Goal: Information Seeking & Learning: Learn about a topic

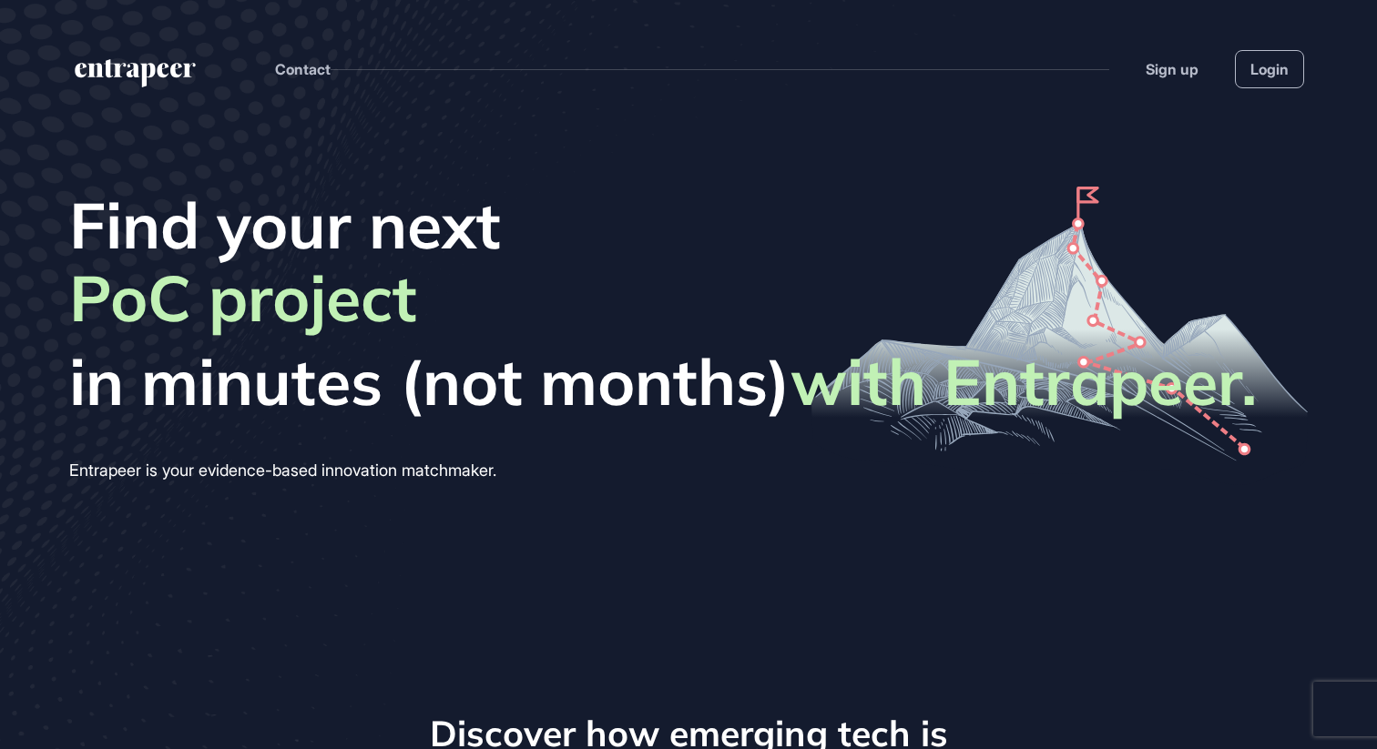
scroll to position [1, 1]
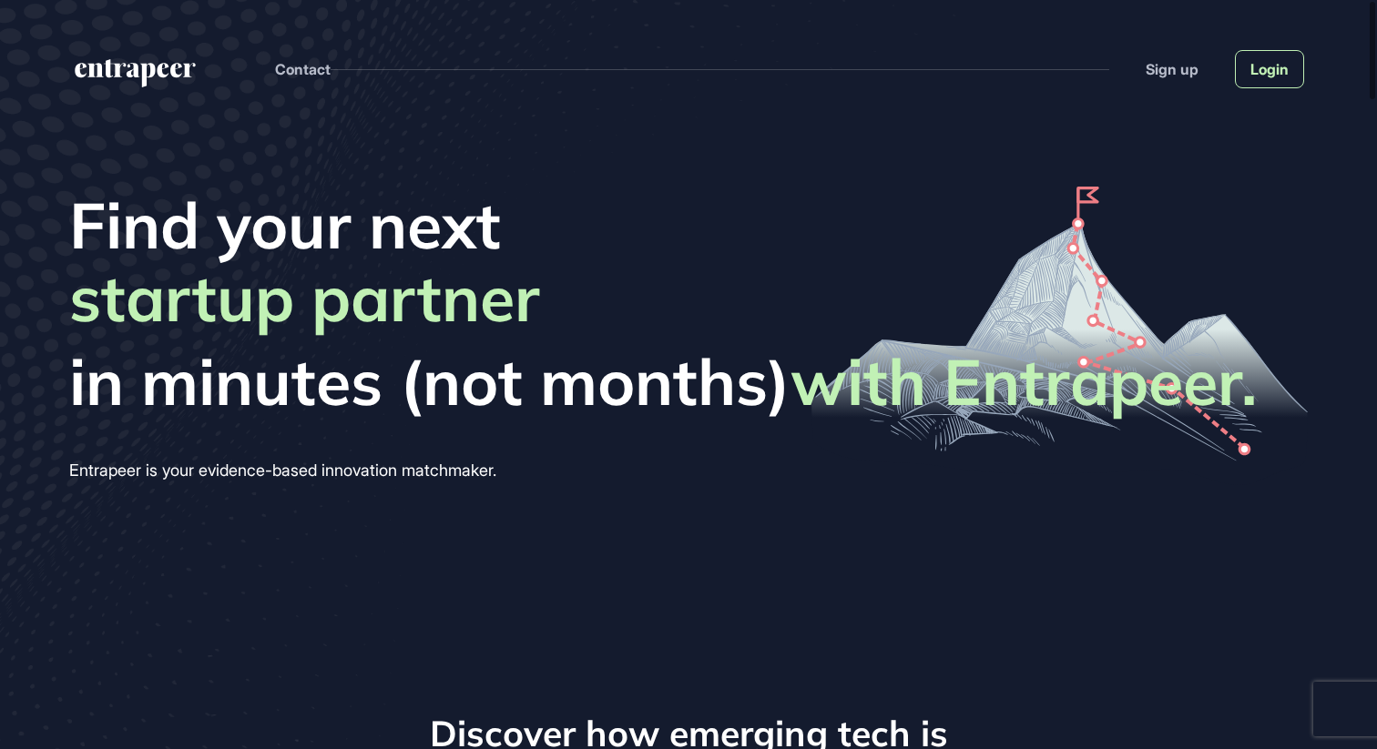
click at [1272, 71] on link "Login" at bounding box center [1269, 69] width 69 height 38
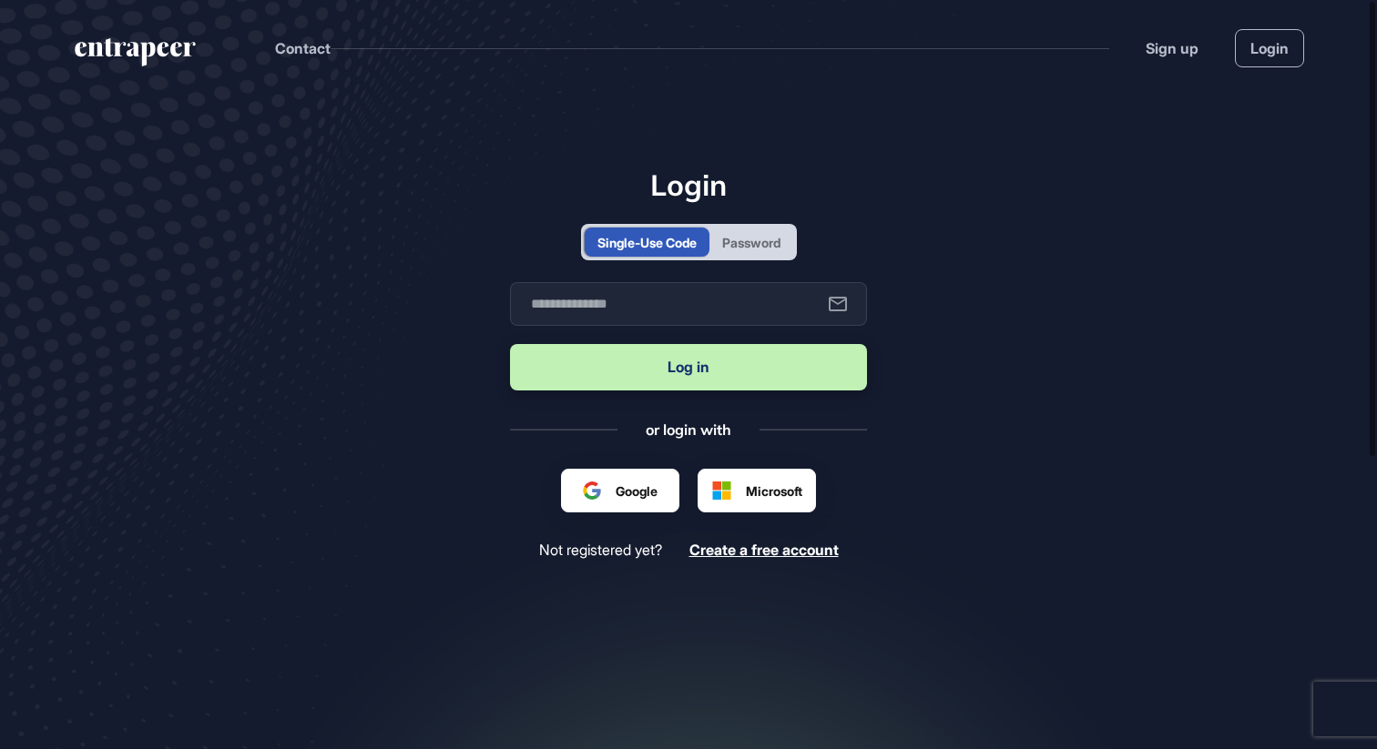
click at [740, 243] on div "Password" at bounding box center [751, 242] width 58 height 19
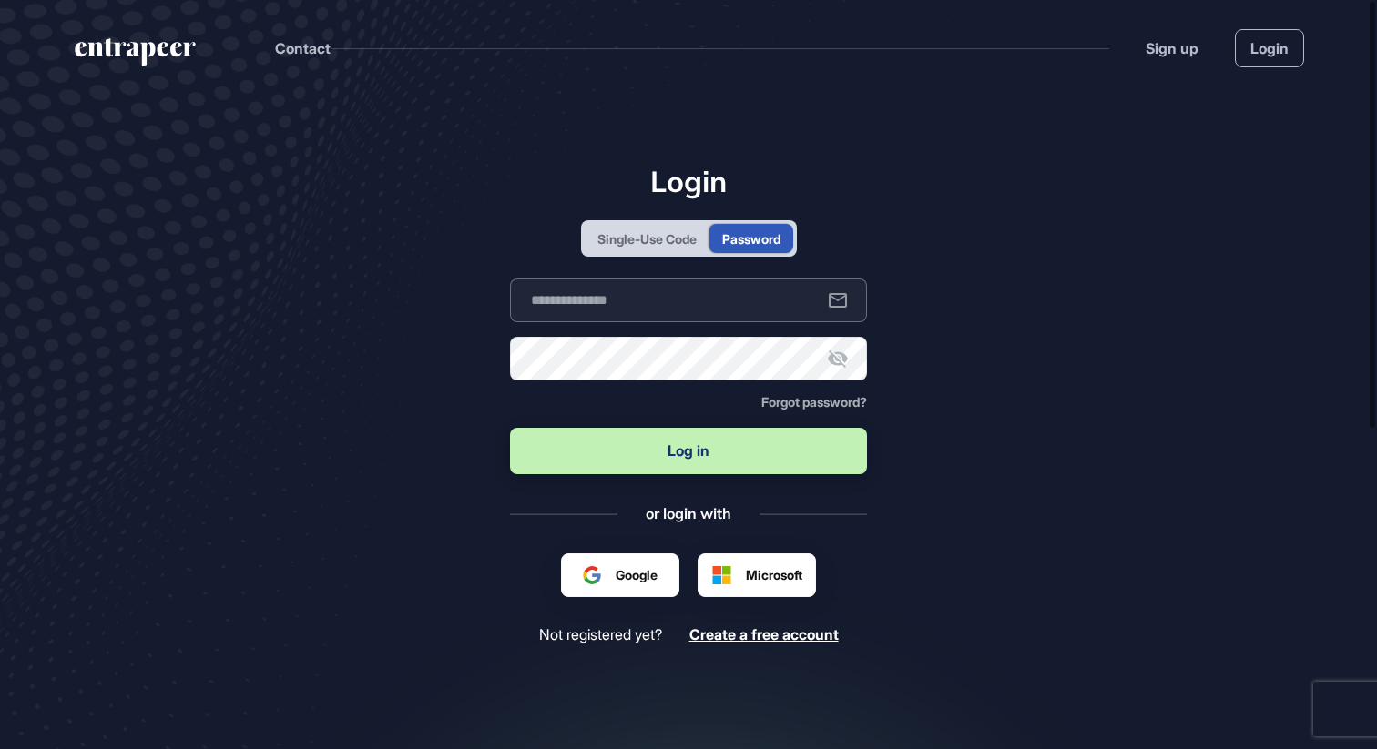
click at [601, 310] on input "text" at bounding box center [688, 301] width 357 height 44
type input "**********"
click at [846, 365] on icon at bounding box center [838, 359] width 22 height 22
click at [714, 457] on button "Log in" at bounding box center [688, 451] width 357 height 46
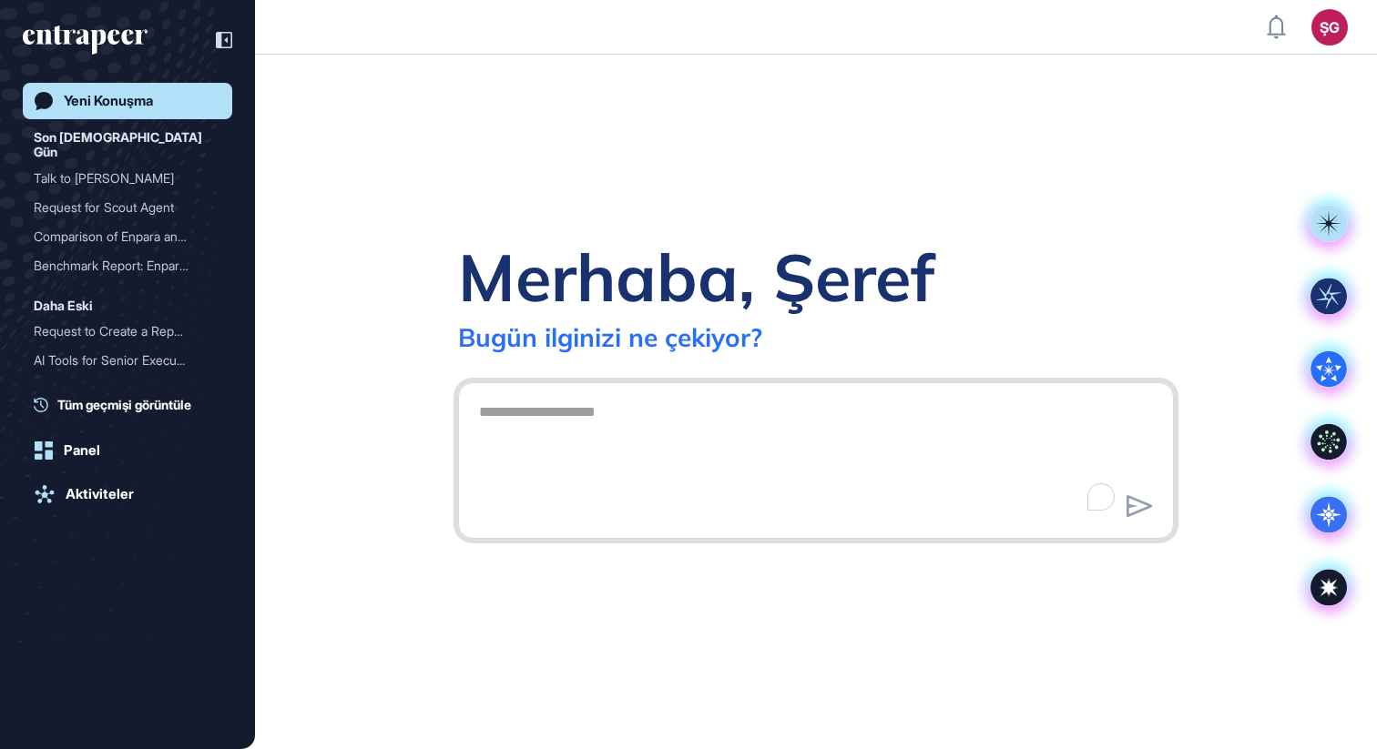
scroll to position [1, 1]
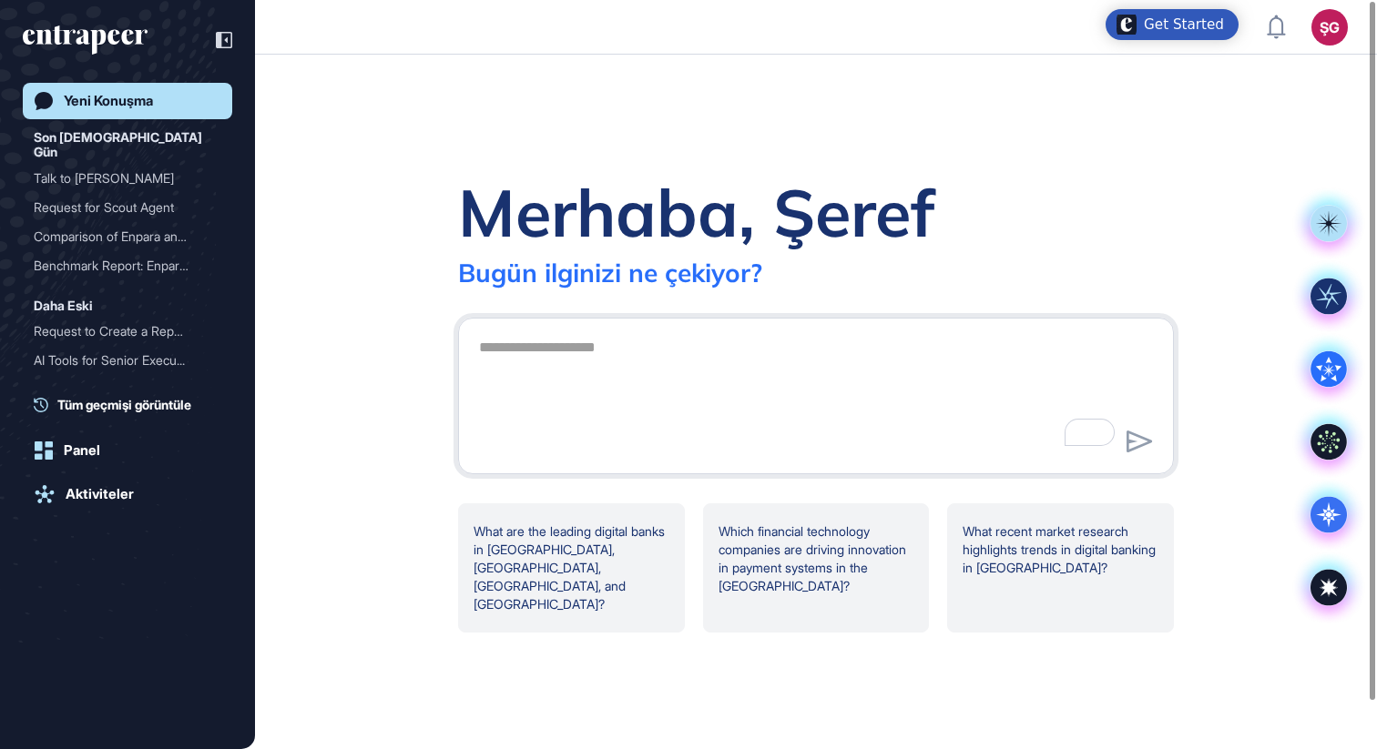
click at [1339, 26] on div "ŞG" at bounding box center [1329, 27] width 36 height 36
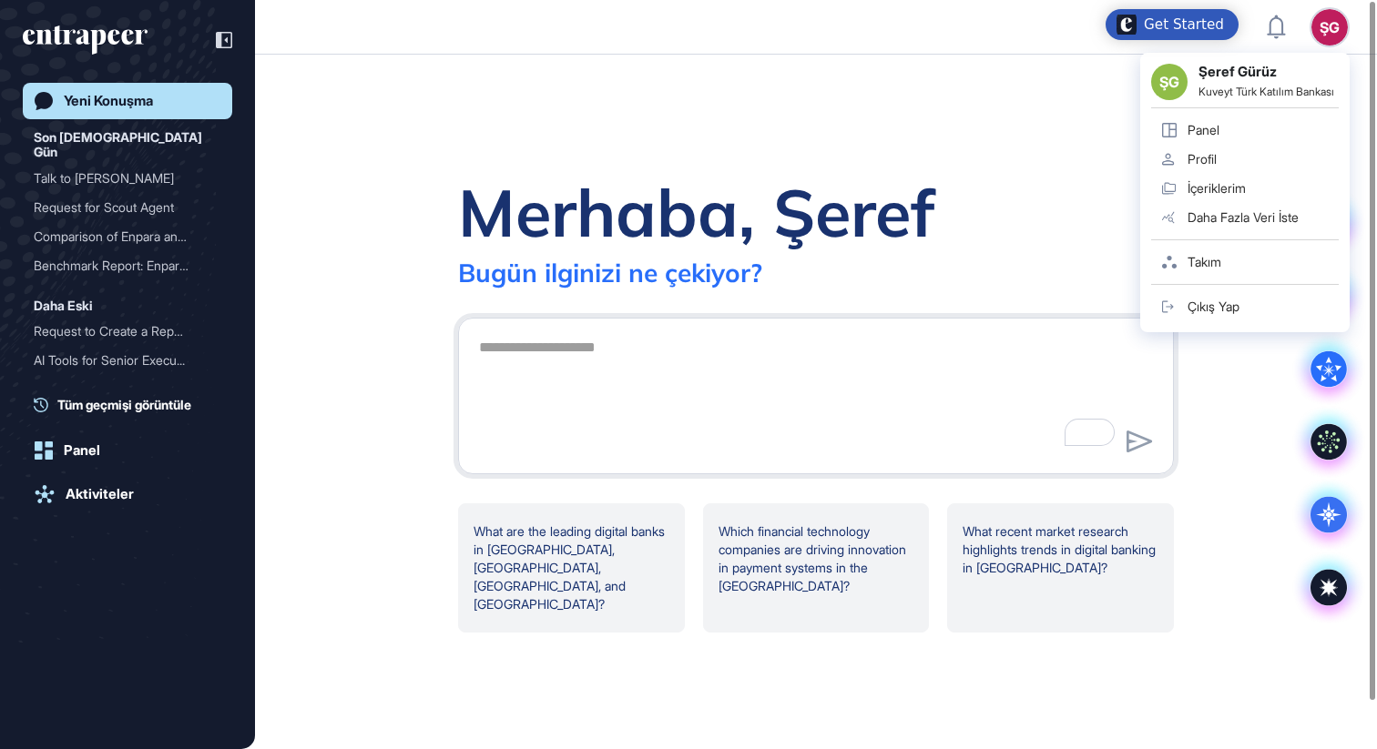
click at [1217, 138] on div "Panel" at bounding box center [1203, 130] width 32 height 15
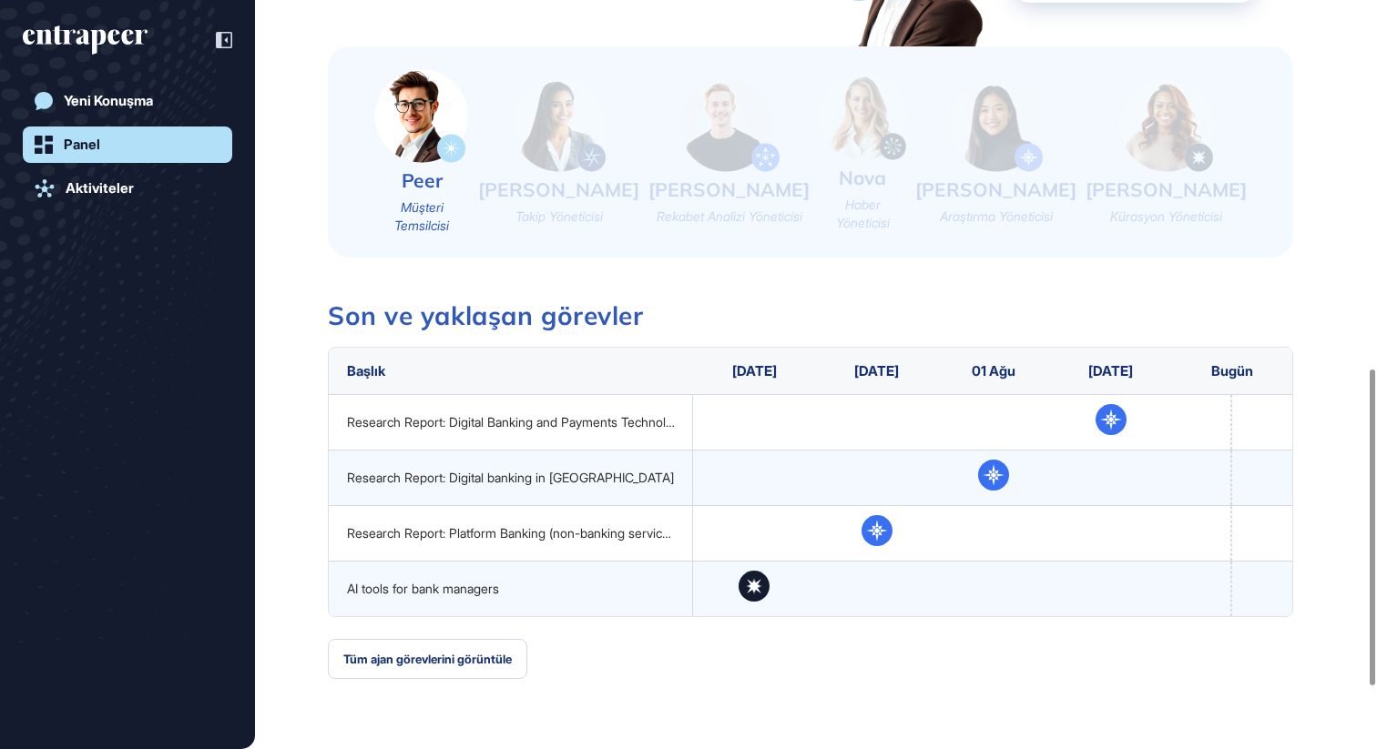
scroll to position [981, 0]
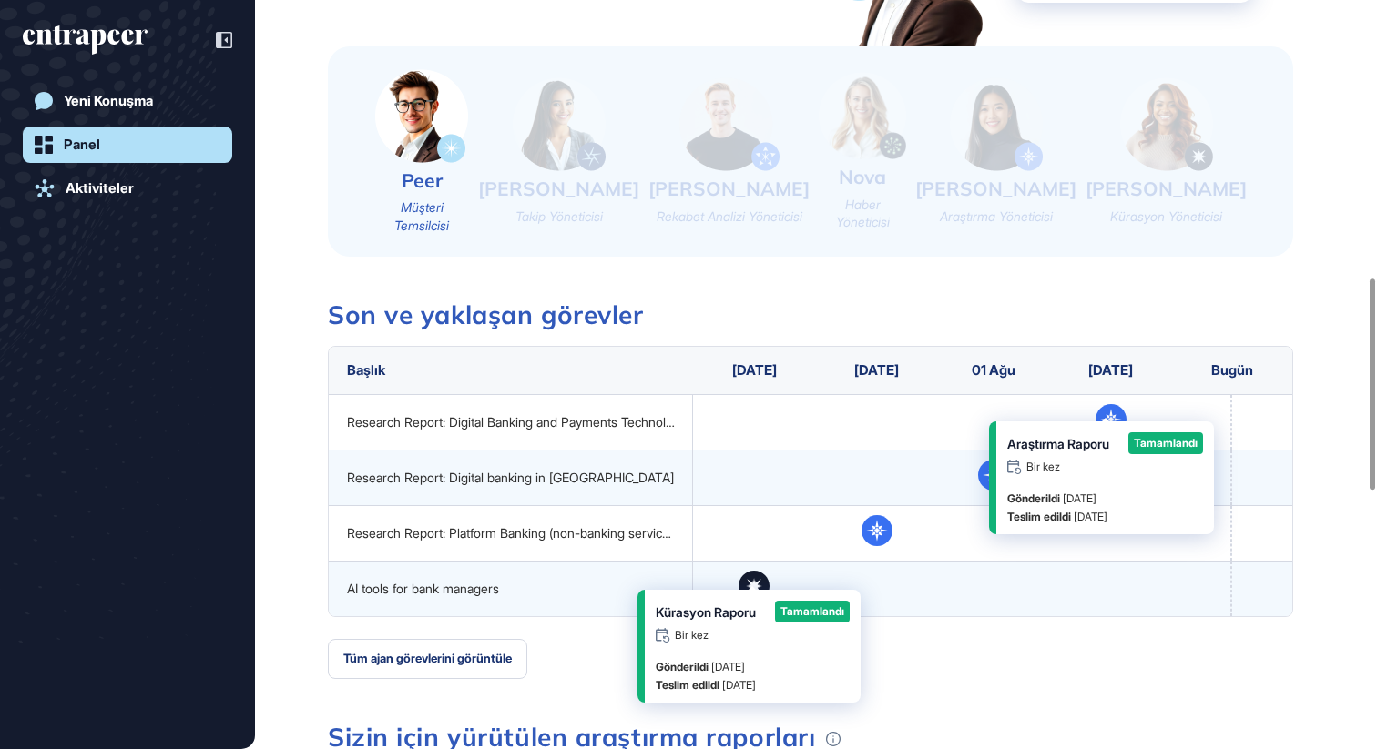
click at [753, 579] on icon at bounding box center [755, 586] width 15 height 15
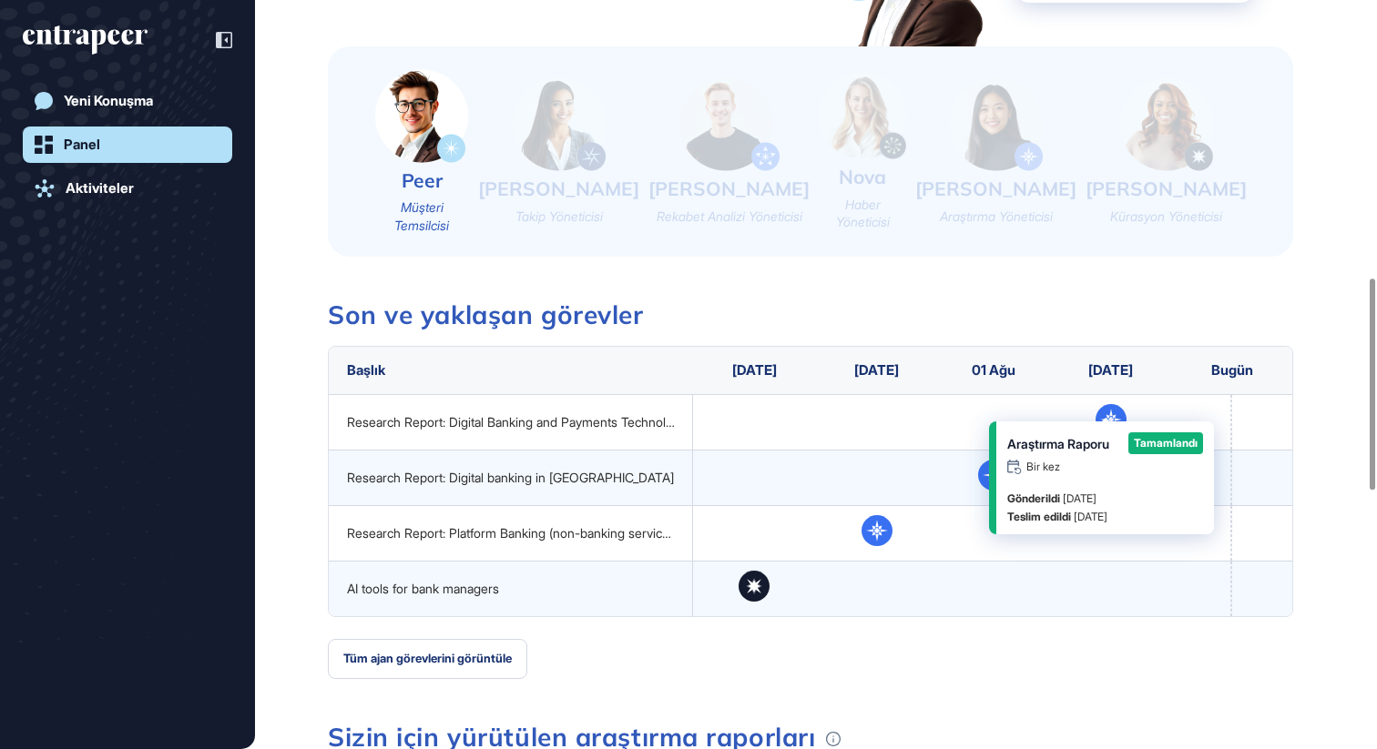
click at [1022, 639] on div "Tüm ajan görevlerini görüntüle" at bounding box center [810, 659] width 965 height 40
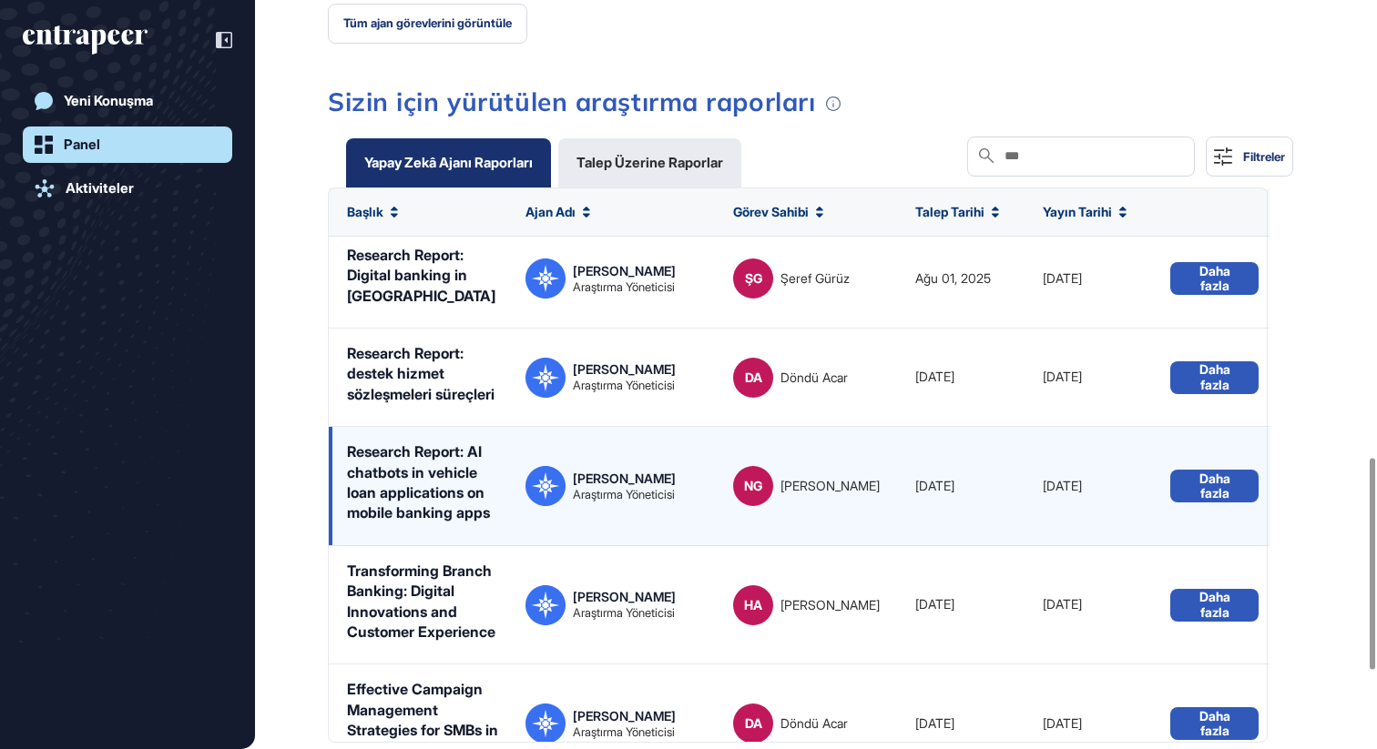
scroll to position [0, 0]
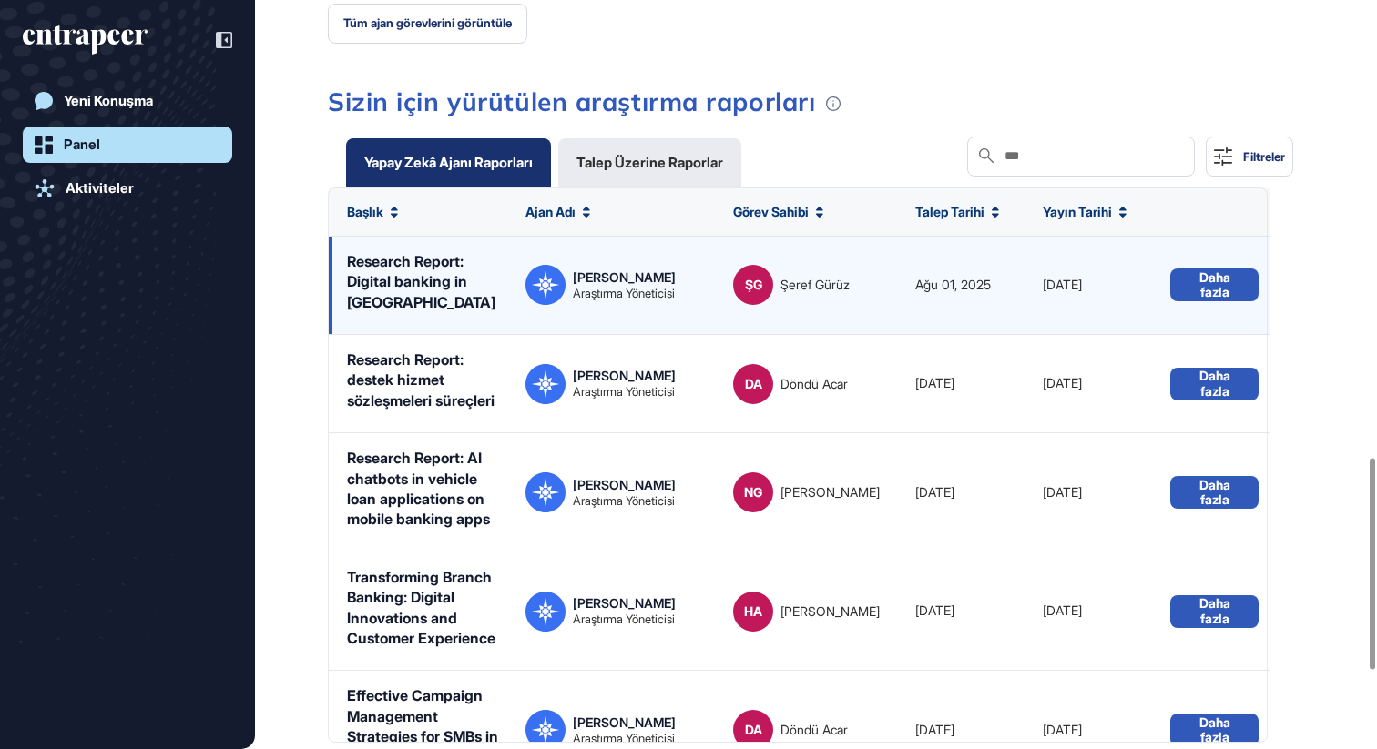
click at [408, 251] on div "Research Report: Digital banking in [GEOGRAPHIC_DATA]" at bounding box center [427, 281] width 160 height 61
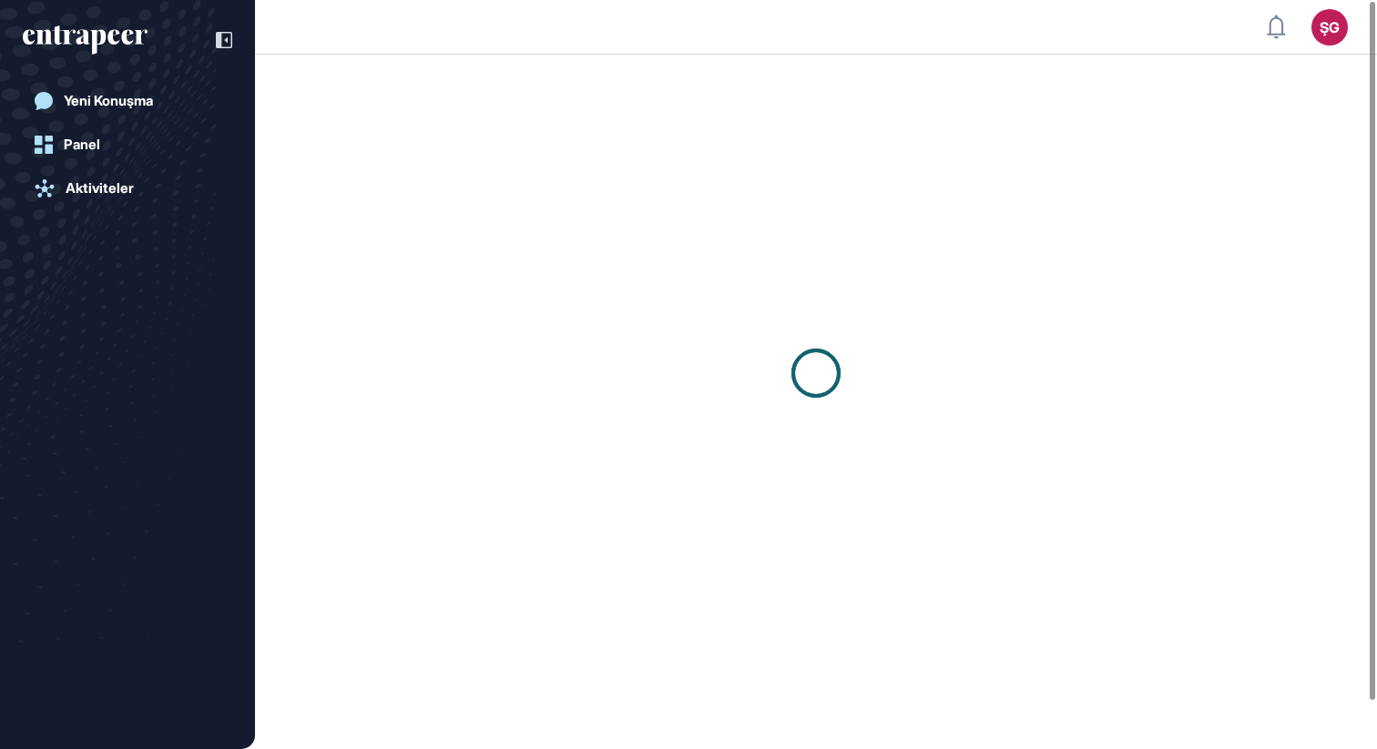
scroll to position [1, 1]
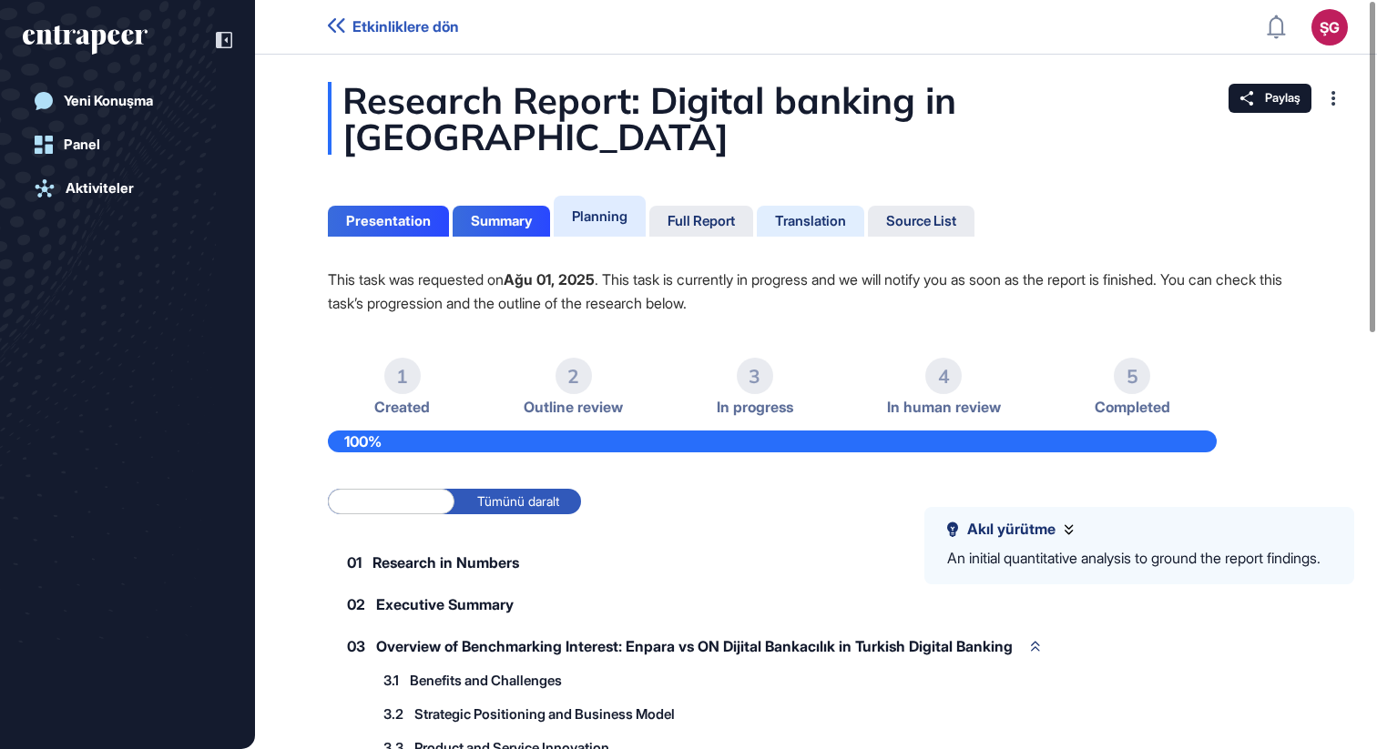
click at [868, 206] on div "Translation" at bounding box center [921, 221] width 107 height 31
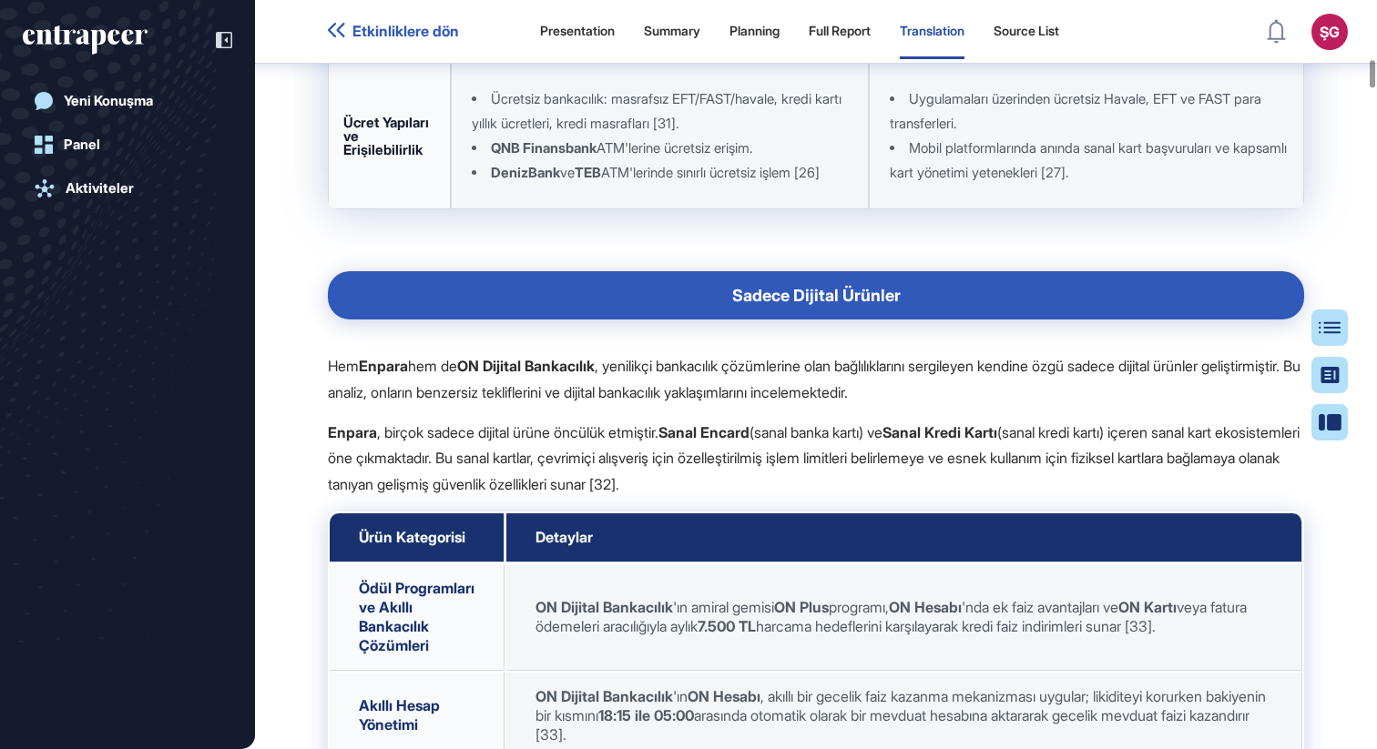
scroll to position [9555, 0]
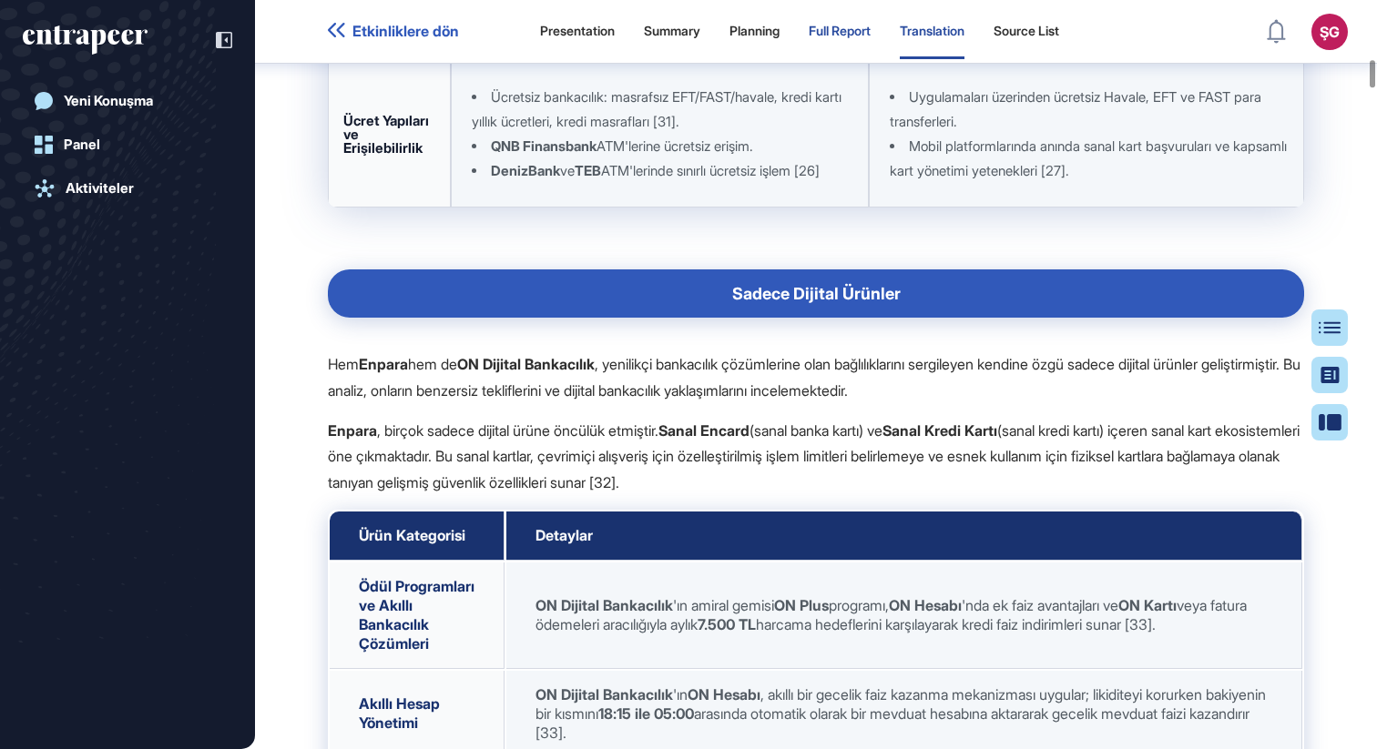
click at [862, 26] on div "Full Report" at bounding box center [840, 31] width 62 height 15
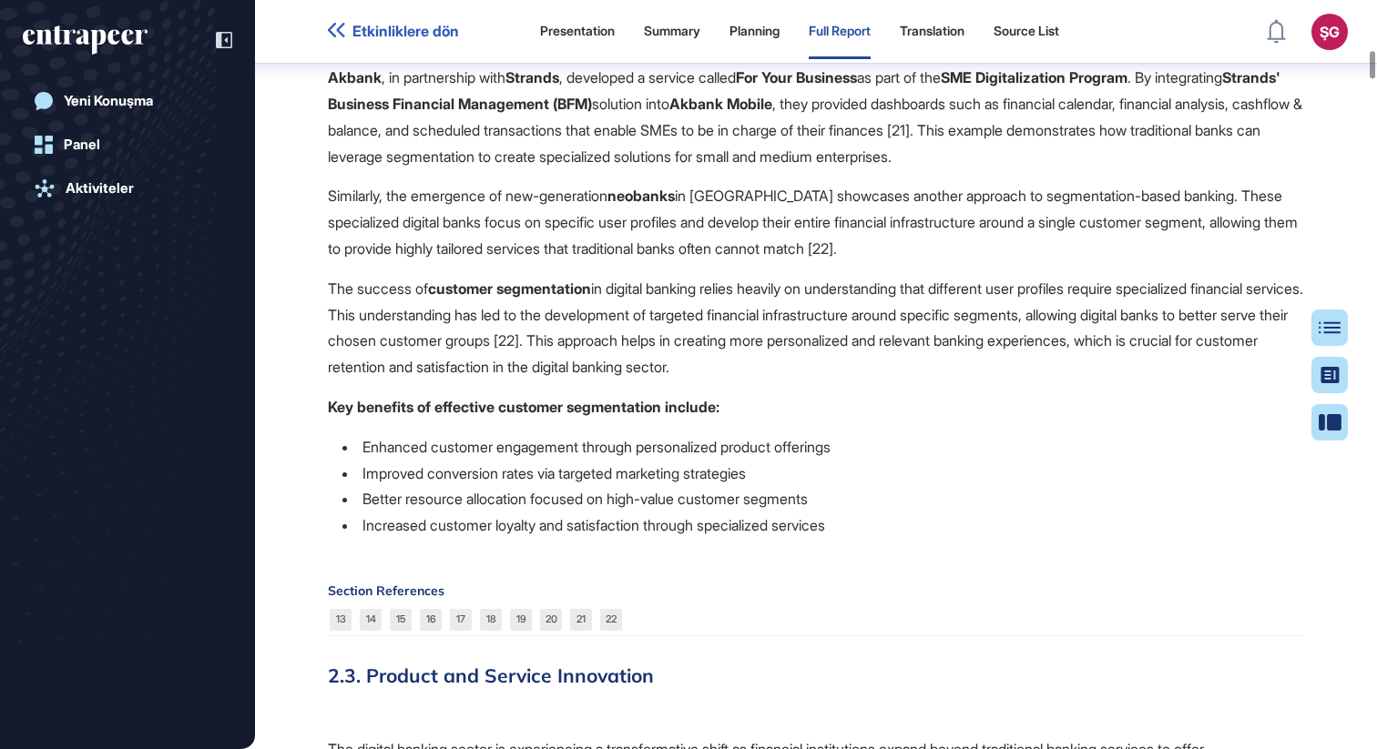
scroll to position [8773, 0]
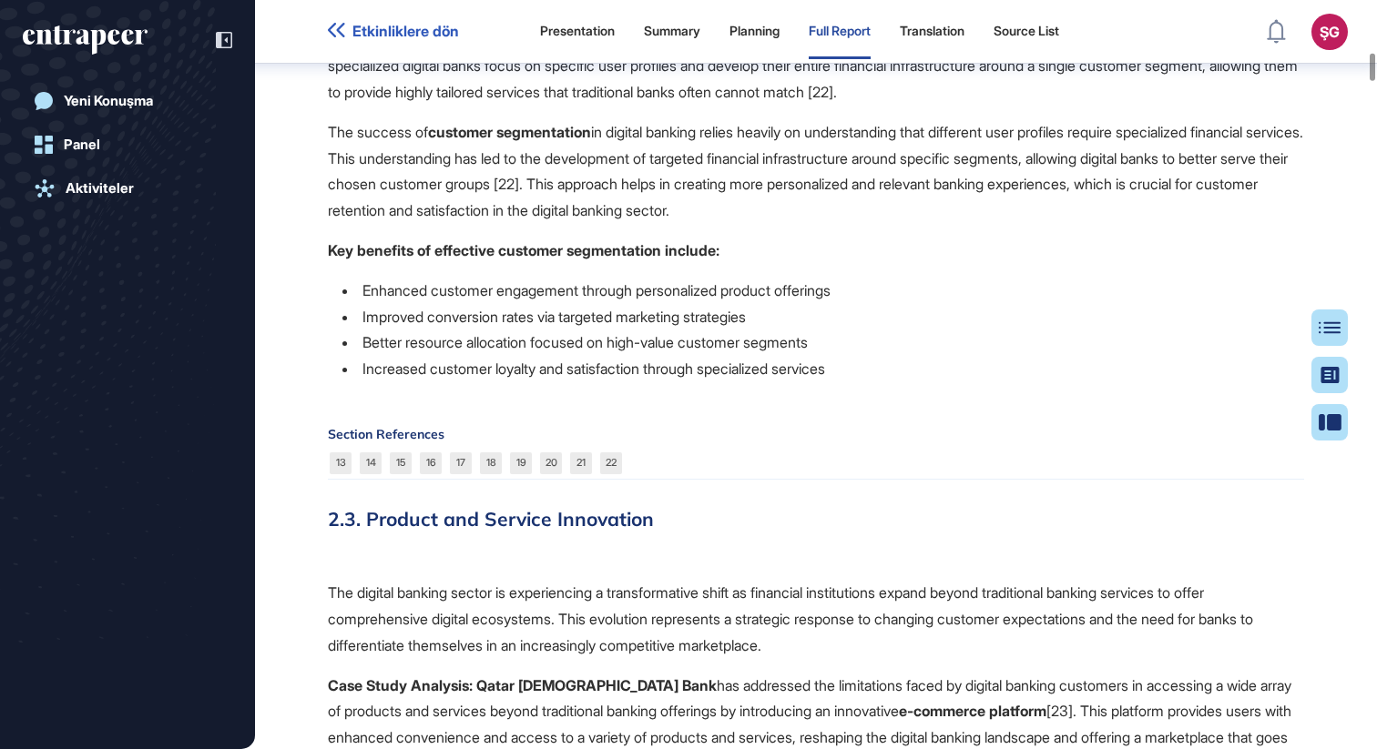
click at [697, 224] on p "The success of customer segmentation in digital banking relies heavily on under…" at bounding box center [816, 171] width 976 height 105
drag, startPoint x: 704, startPoint y: 354, endPoint x: 694, endPoint y: 353, distance: 10.1
click at [703, 224] on p "The success of customer segmentation in digital banking relies heavily on under…" at bounding box center [816, 171] width 976 height 105
click at [694, 224] on p "The success of customer segmentation in digital banking relies heavily on under…" at bounding box center [816, 171] width 976 height 105
click at [697, 224] on p "The success of customer segmentation in digital banking relies heavily on under…" at bounding box center [816, 171] width 976 height 105
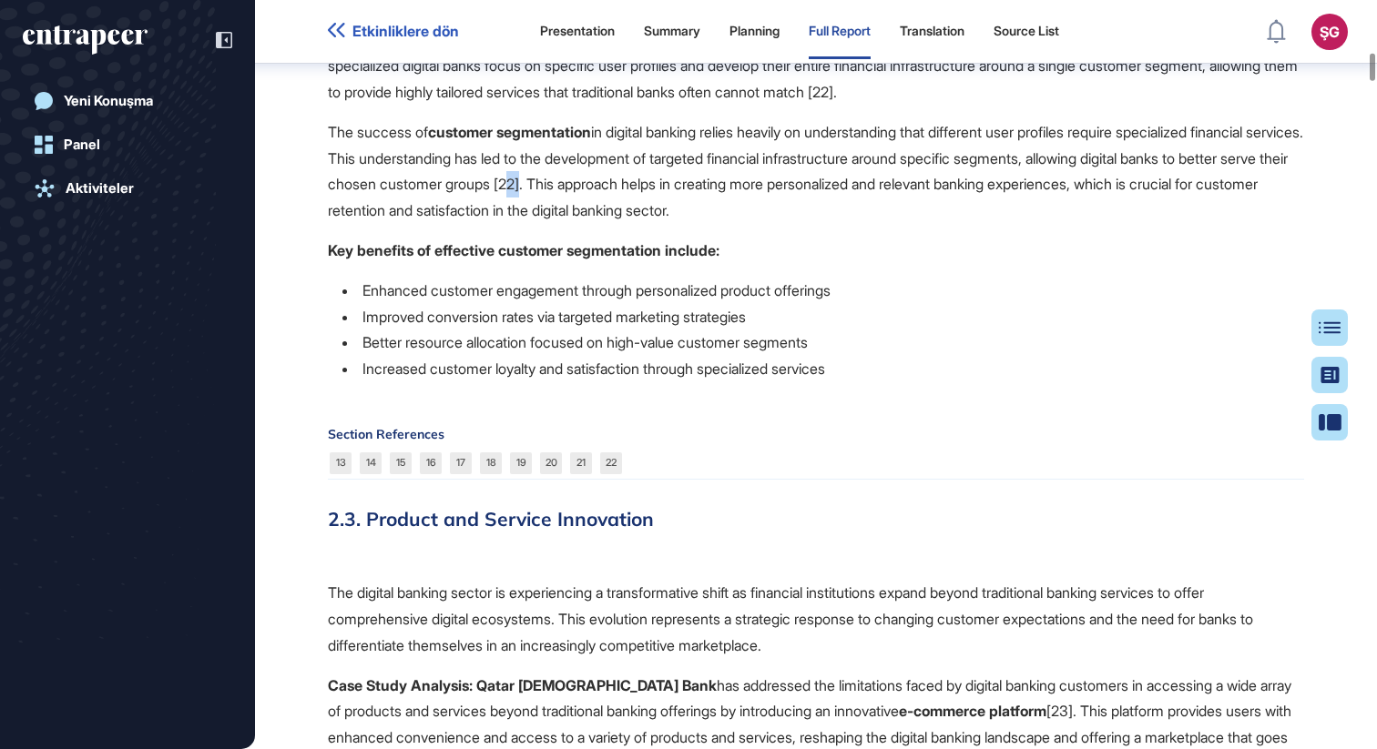
drag, startPoint x: 697, startPoint y: 351, endPoint x: 782, endPoint y: 313, distance: 93.4
click at [698, 224] on p "The success of customer segmentation in digital banking relies heavily on under…" at bounding box center [816, 171] width 976 height 105
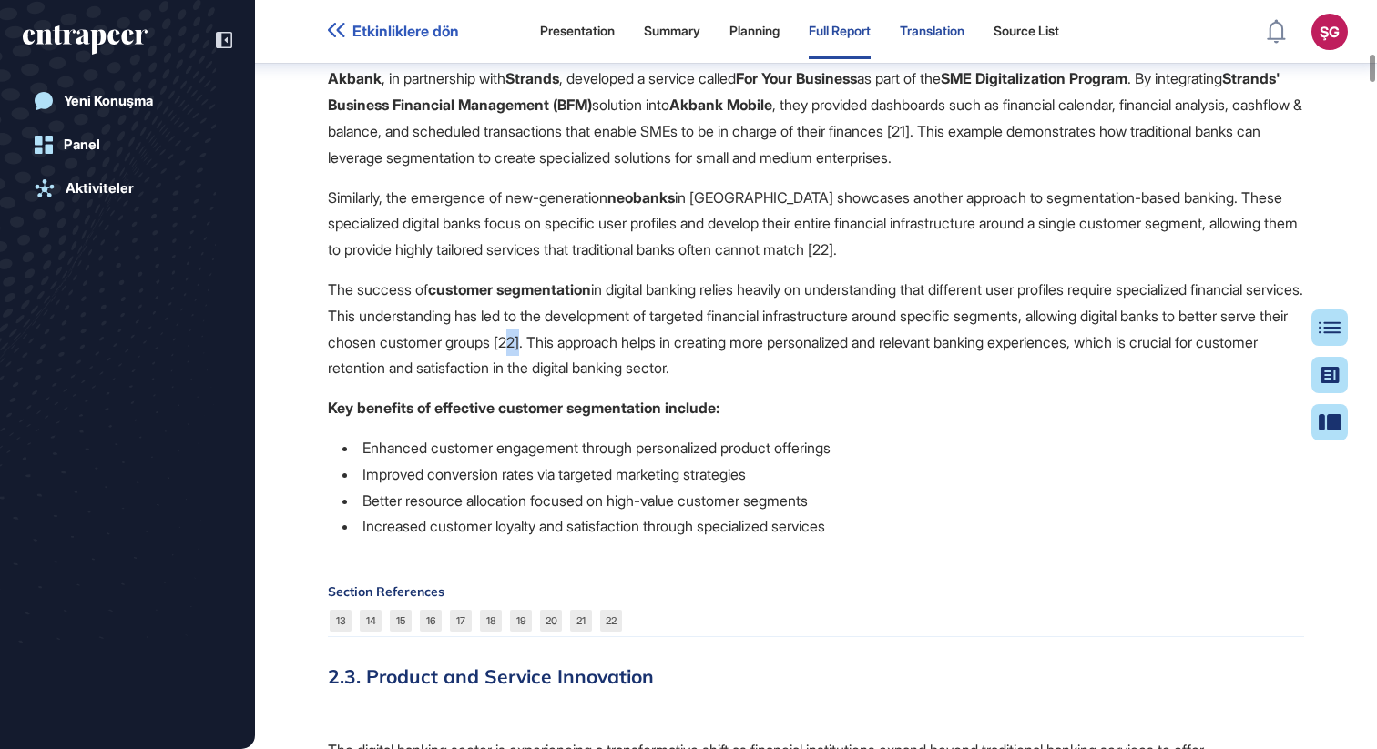
scroll to position [8954, 0]
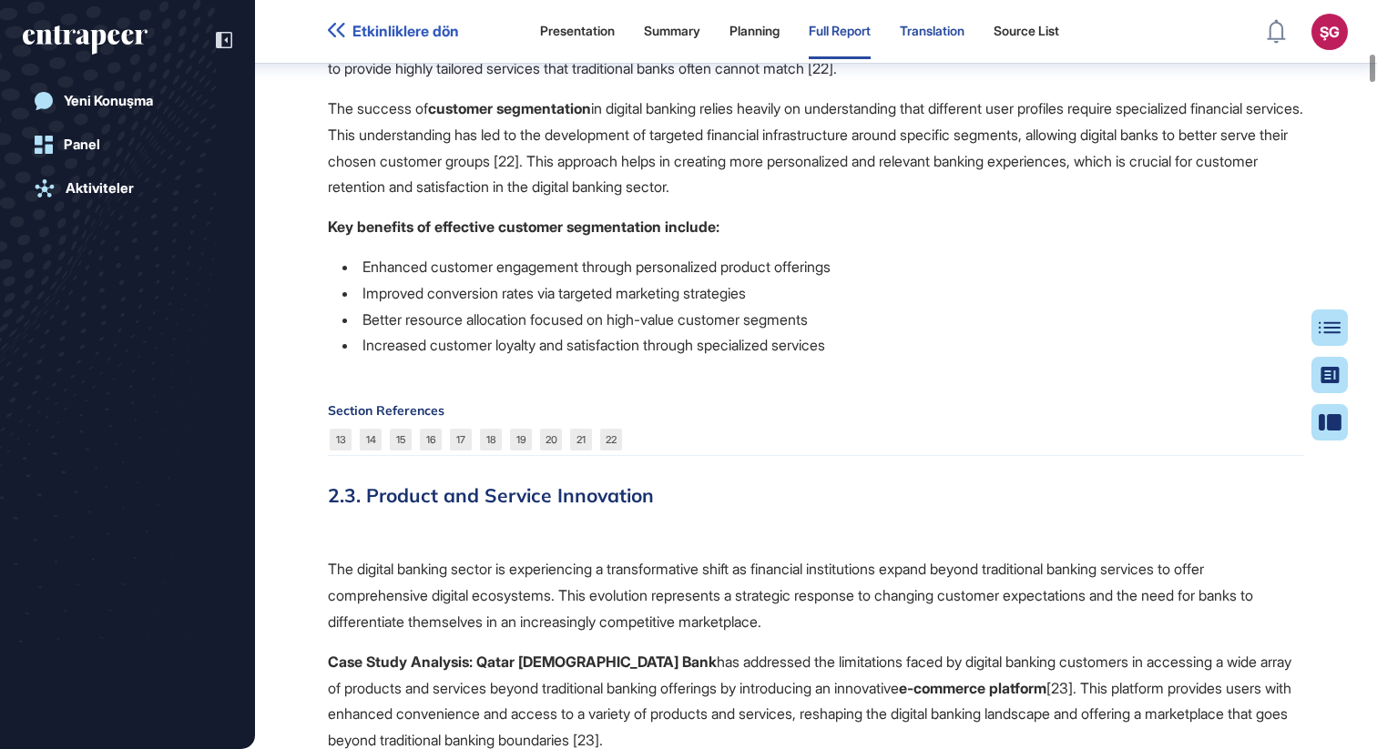
click at [958, 37] on div "Translation" at bounding box center [932, 31] width 65 height 15
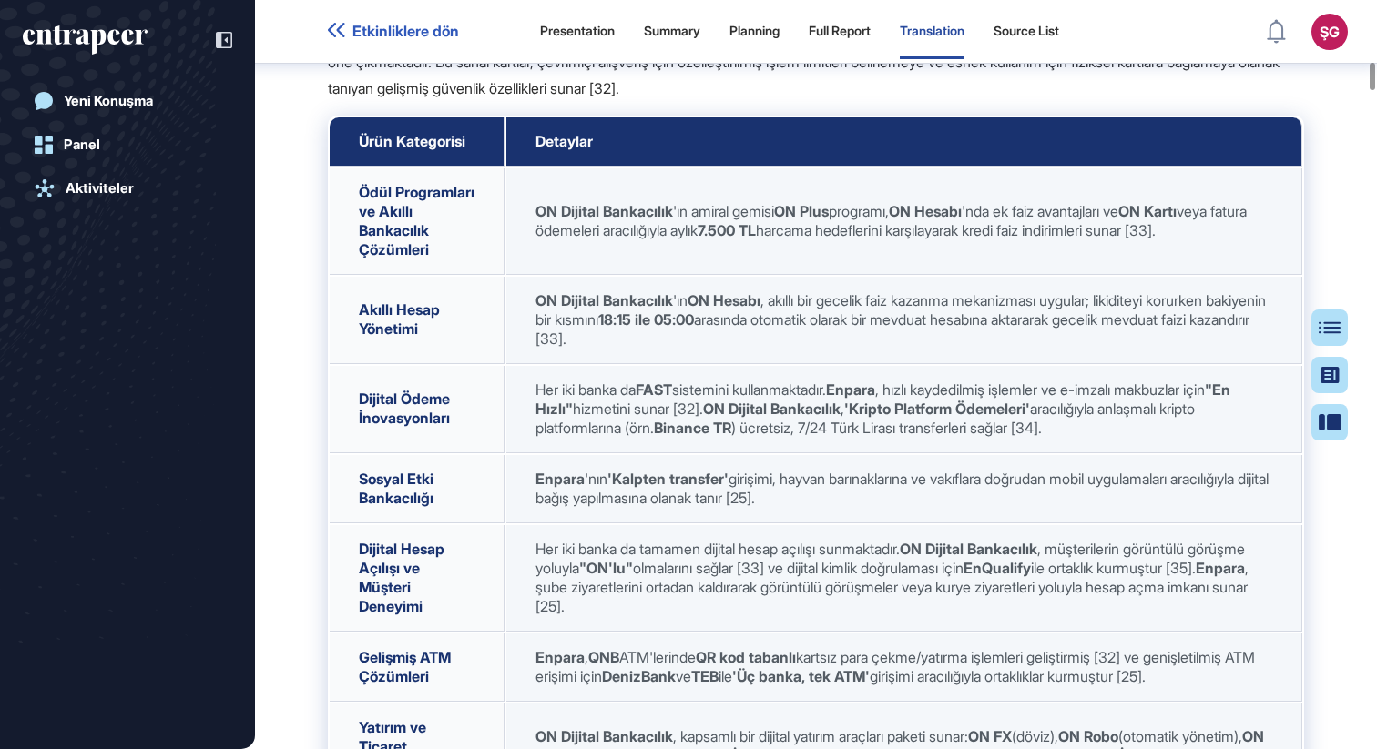
scroll to position [10075, 0]
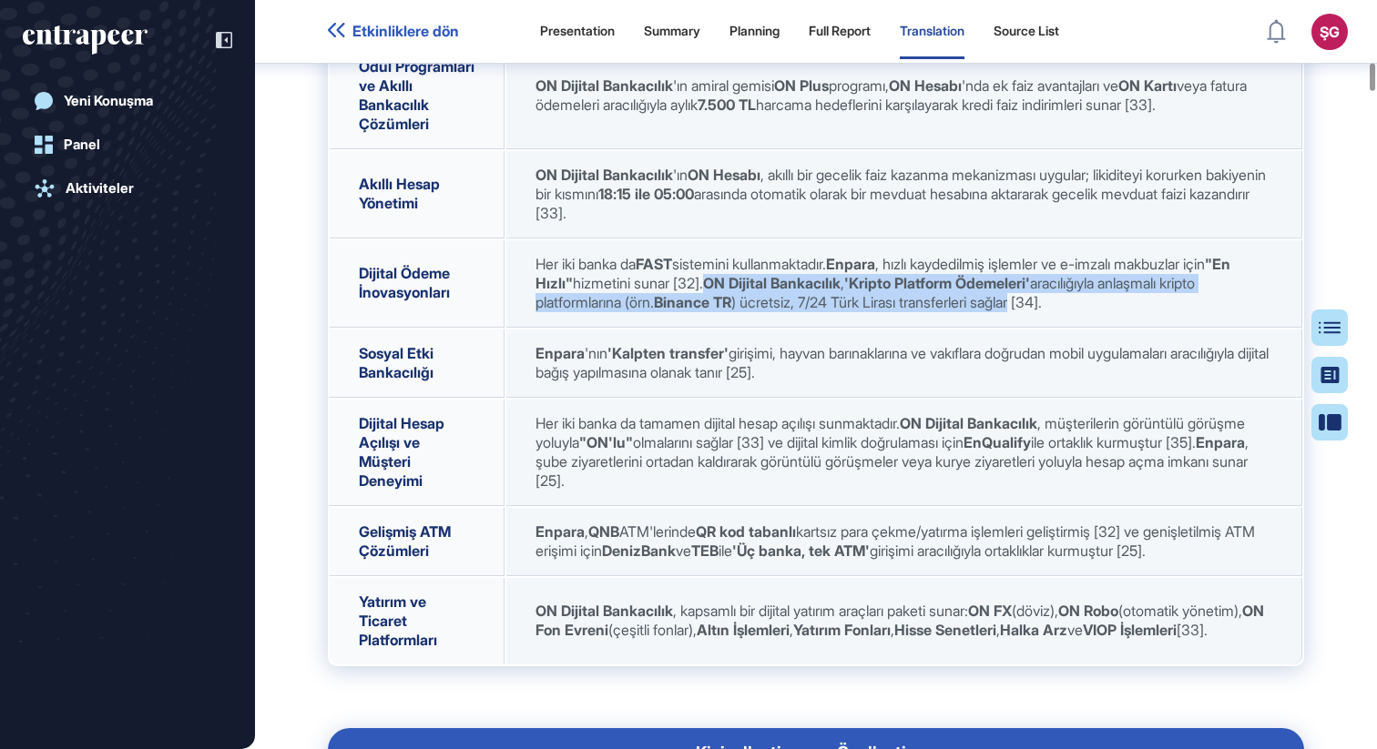
drag, startPoint x: 1091, startPoint y: 504, endPoint x: 747, endPoint y: 486, distance: 344.7
click at [747, 311] on span "Her iki banka da FAST sistemini kullanmaktadır. Enpara , hızlı kaydedilmiş işle…" at bounding box center [882, 283] width 695 height 56
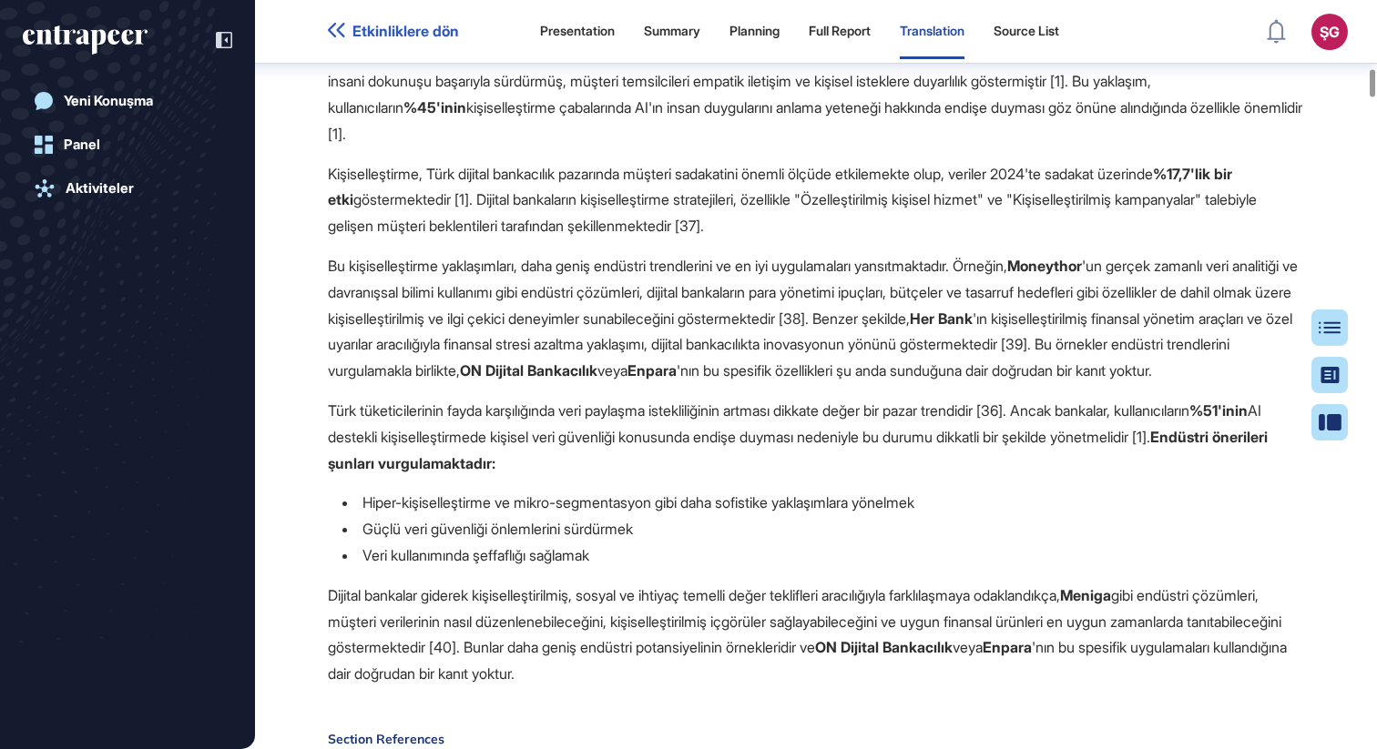
scroll to position [11375, 0]
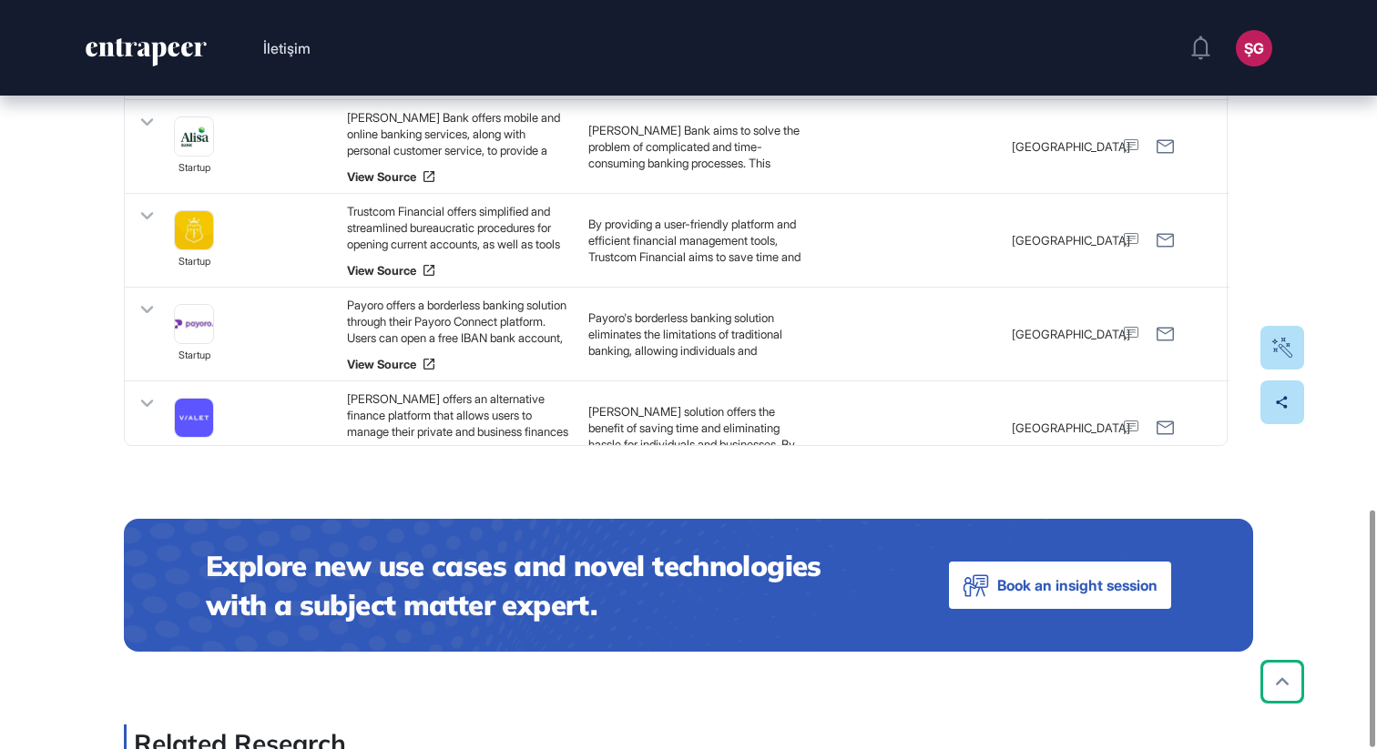
scroll to position [1609, 0]
